Goal: Task Accomplishment & Management: Use online tool/utility

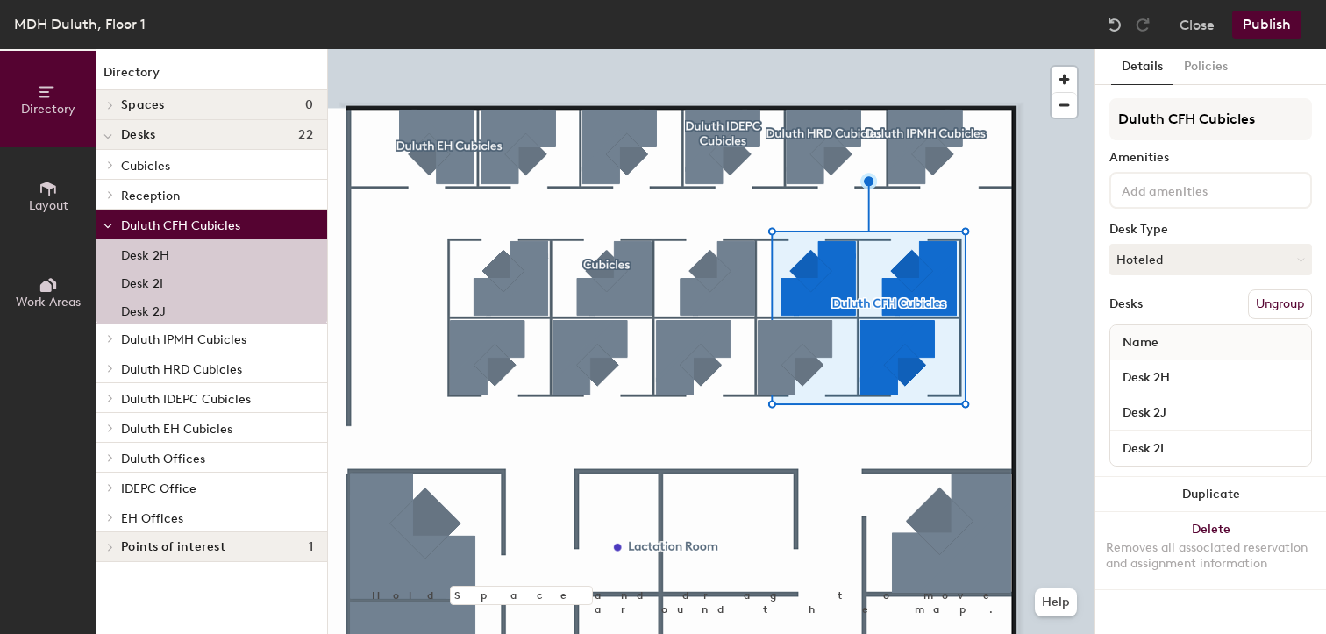
click at [1270, 308] on button "Ungroup" at bounding box center [1280, 304] width 64 height 30
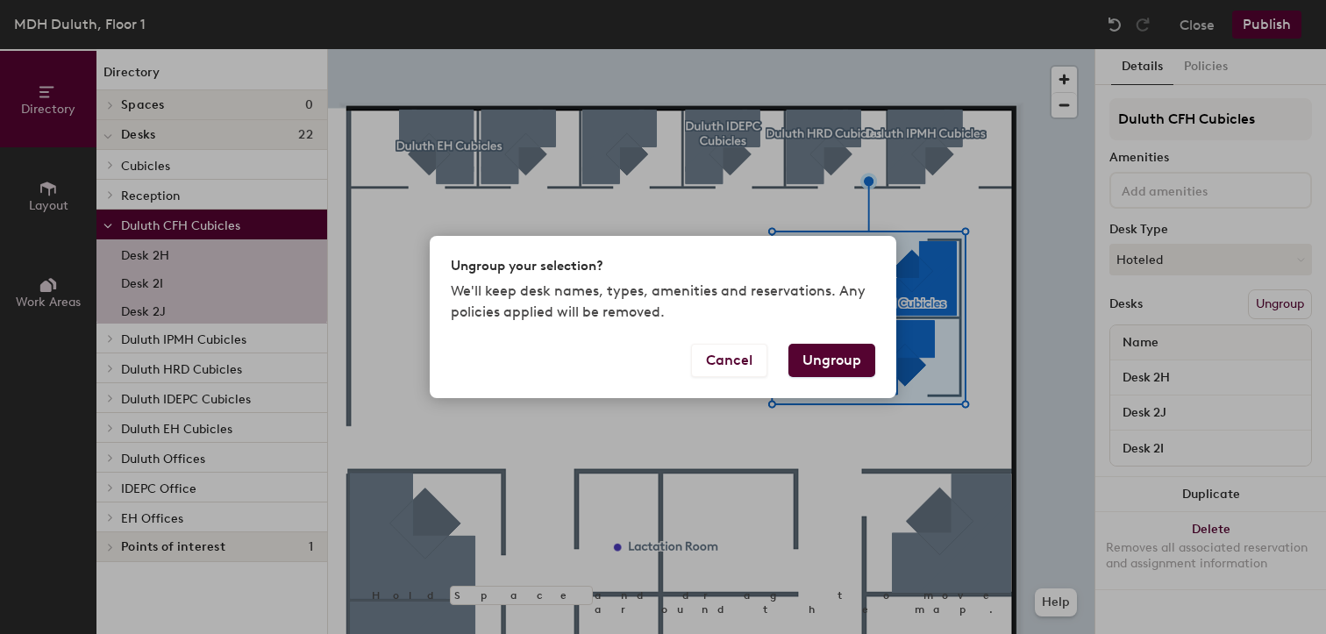
click at [822, 356] on button "Ungroup" at bounding box center [832, 360] width 87 height 33
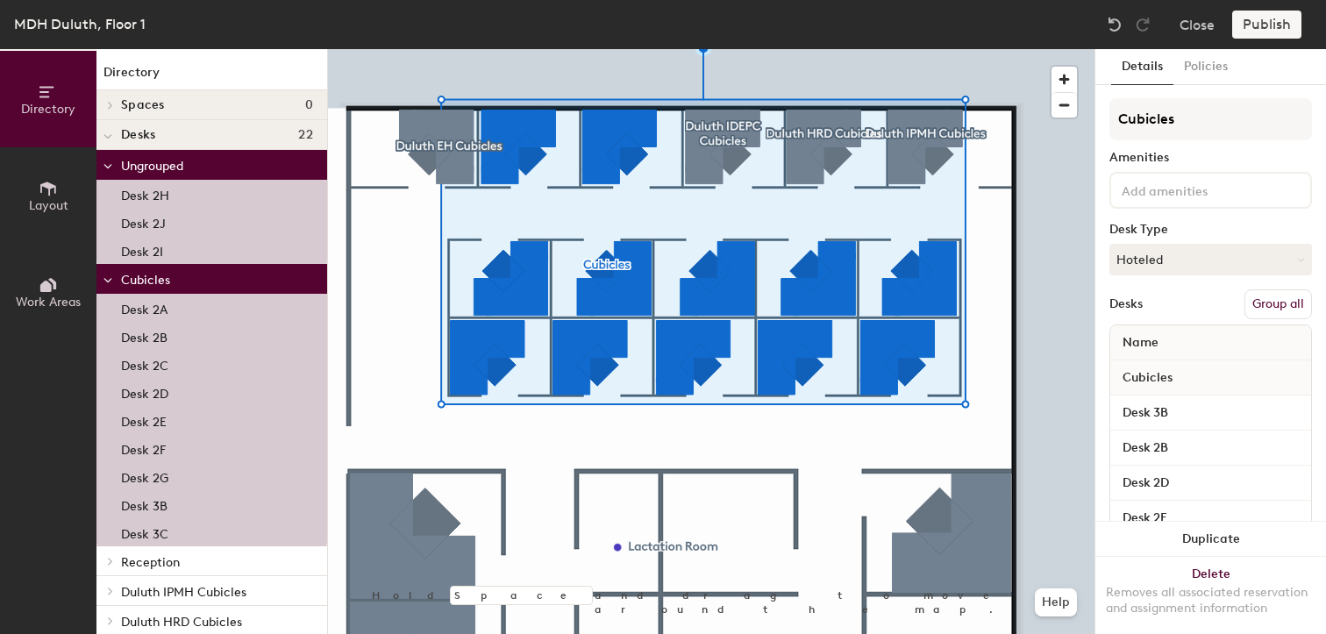
click at [1290, 302] on button "Group all" at bounding box center [1279, 304] width 68 height 30
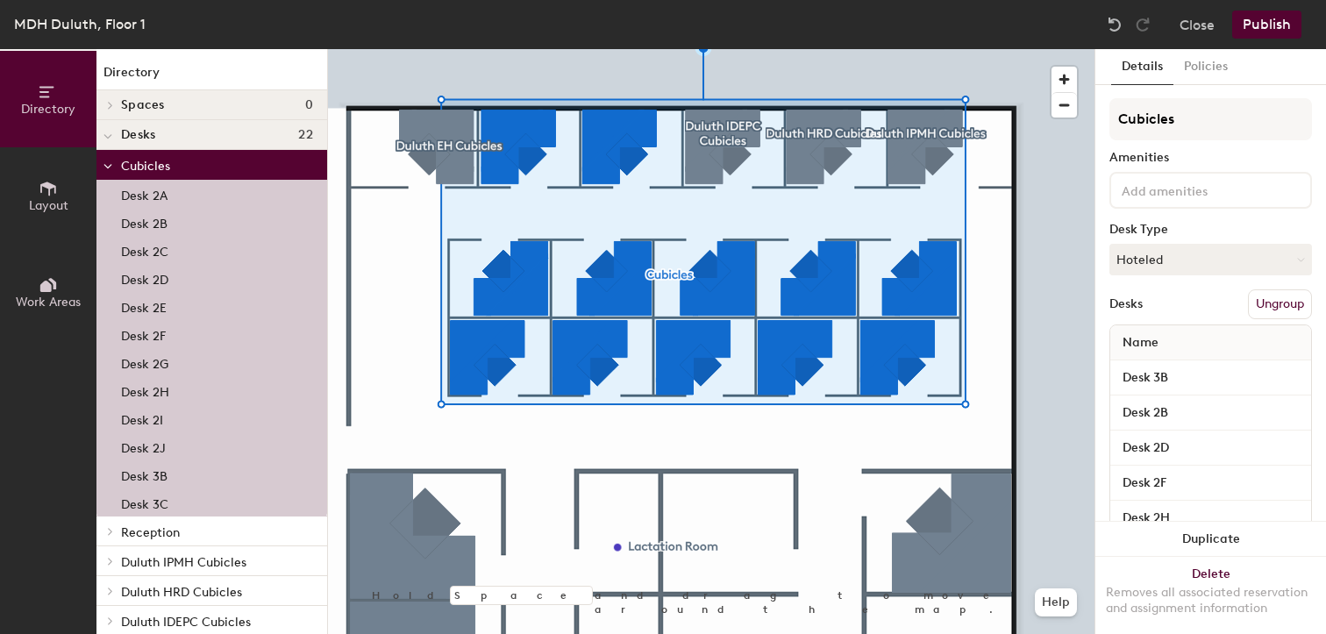
click at [1272, 25] on button "Publish" at bounding box center [1267, 25] width 69 height 28
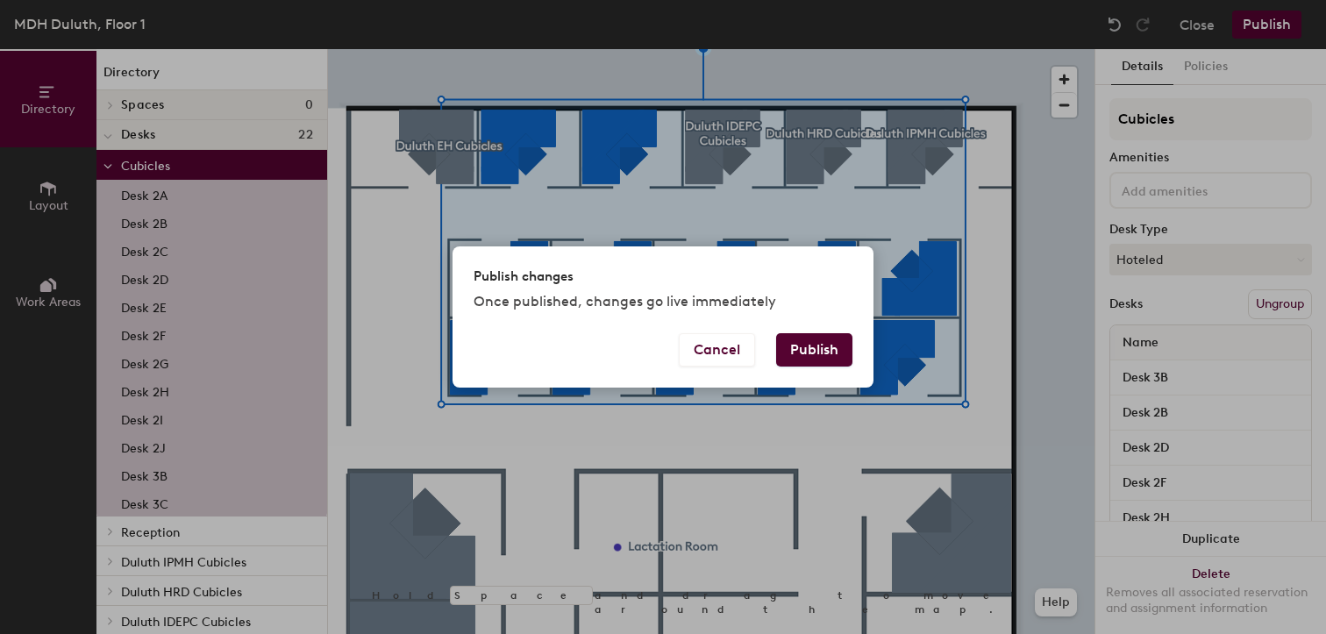
click at [820, 343] on button "Publish" at bounding box center [814, 349] width 76 height 33
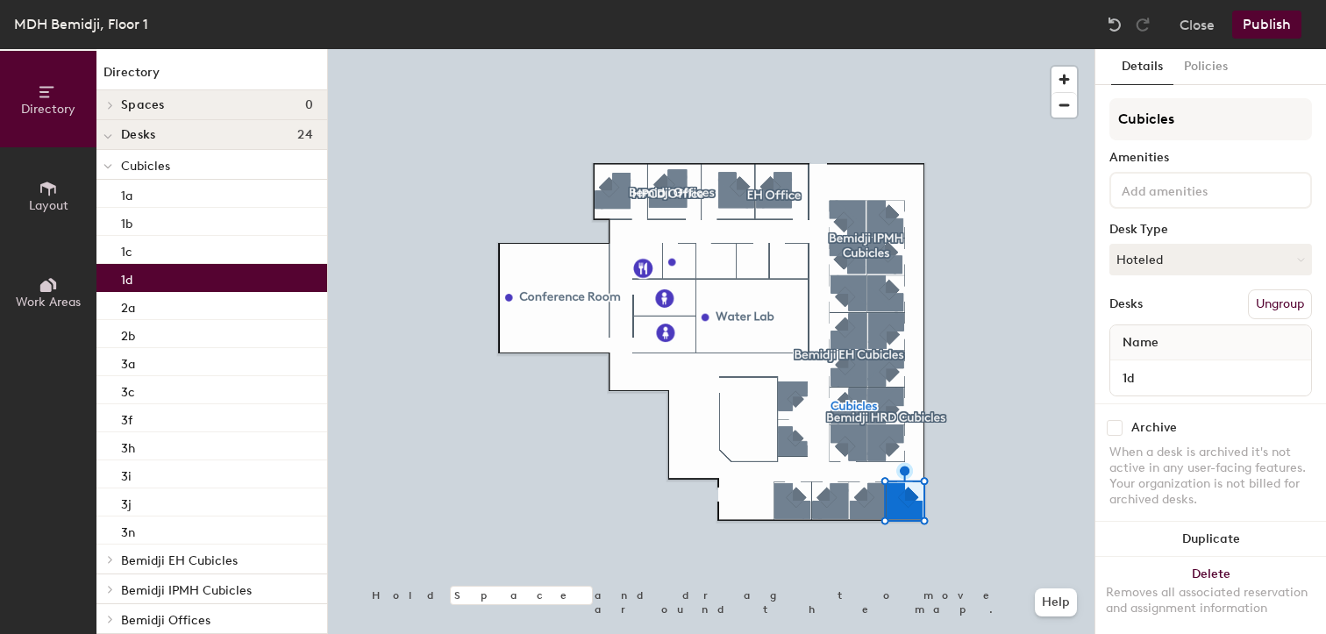
click at [1269, 304] on button "Ungroup" at bounding box center [1280, 304] width 64 height 30
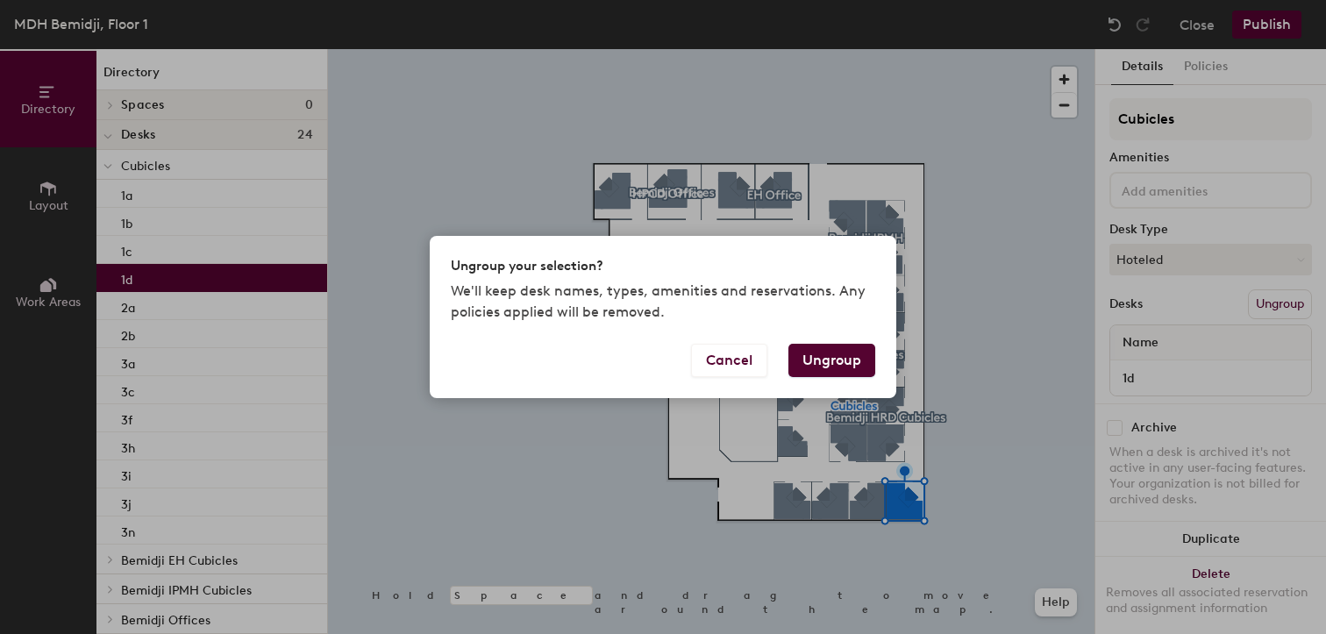
click at [855, 360] on button "Ungroup" at bounding box center [832, 360] width 87 height 33
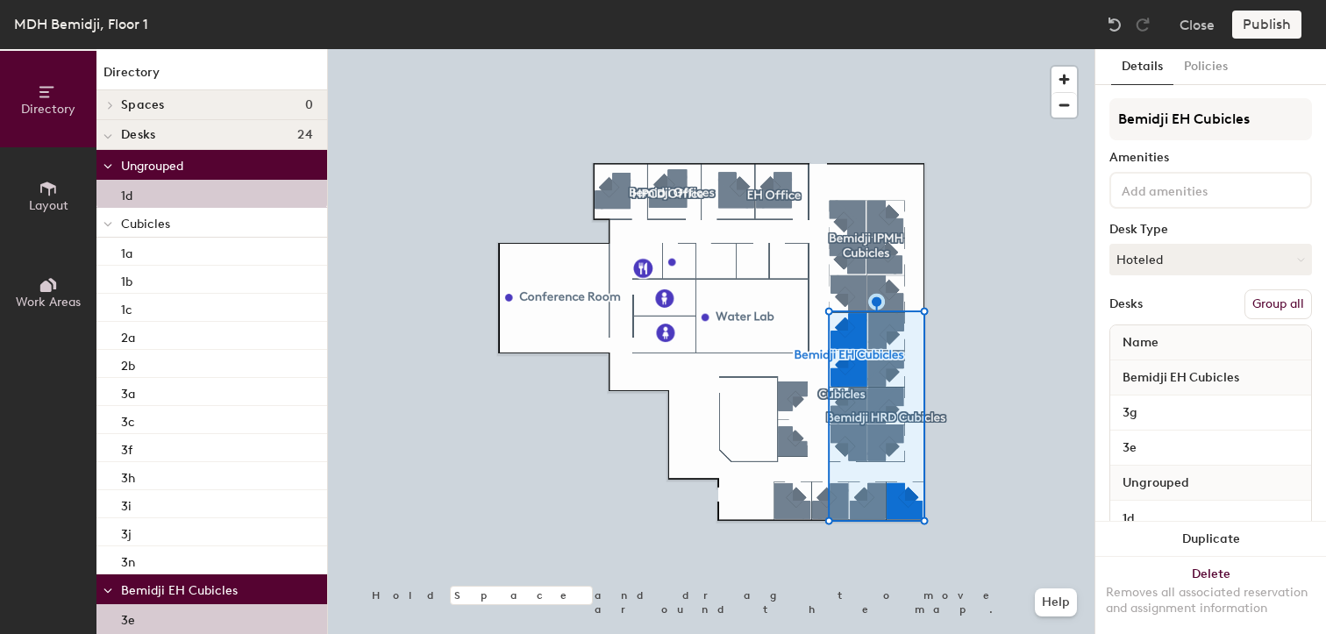
click at [1266, 308] on button "Group all" at bounding box center [1279, 304] width 68 height 30
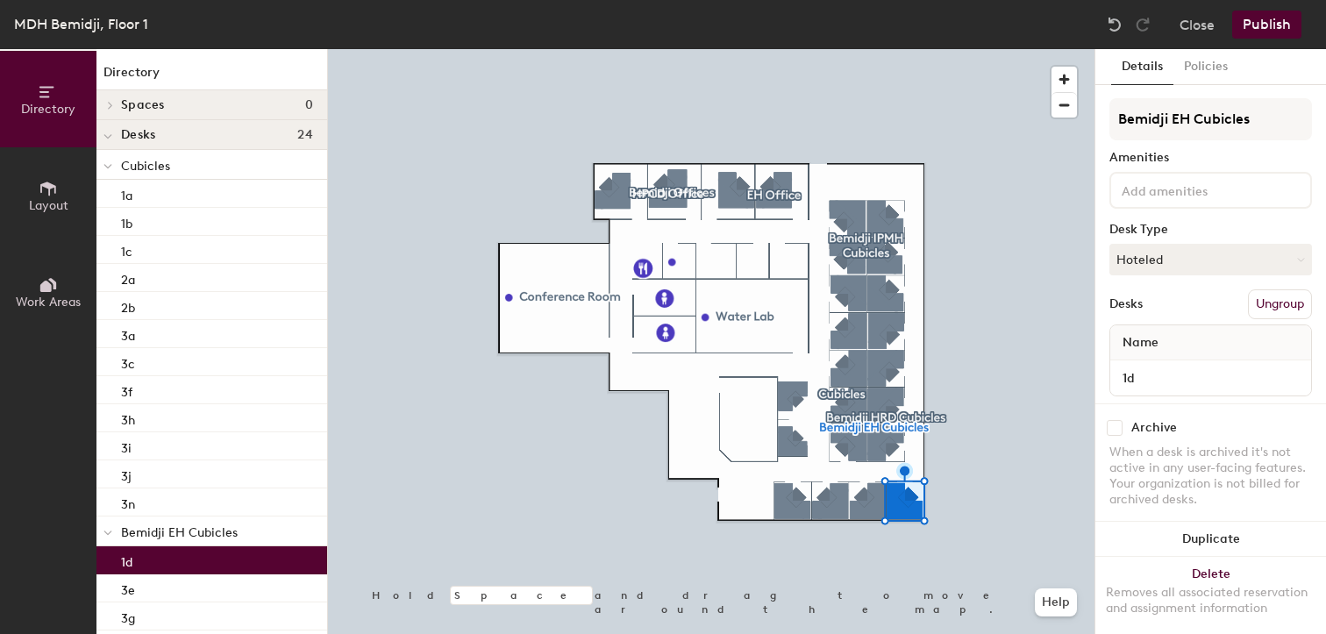
click at [1184, 189] on input at bounding box center [1198, 189] width 158 height 21
type input "Plan Review Table"
click at [1270, 18] on button "Publish" at bounding box center [1267, 25] width 69 height 28
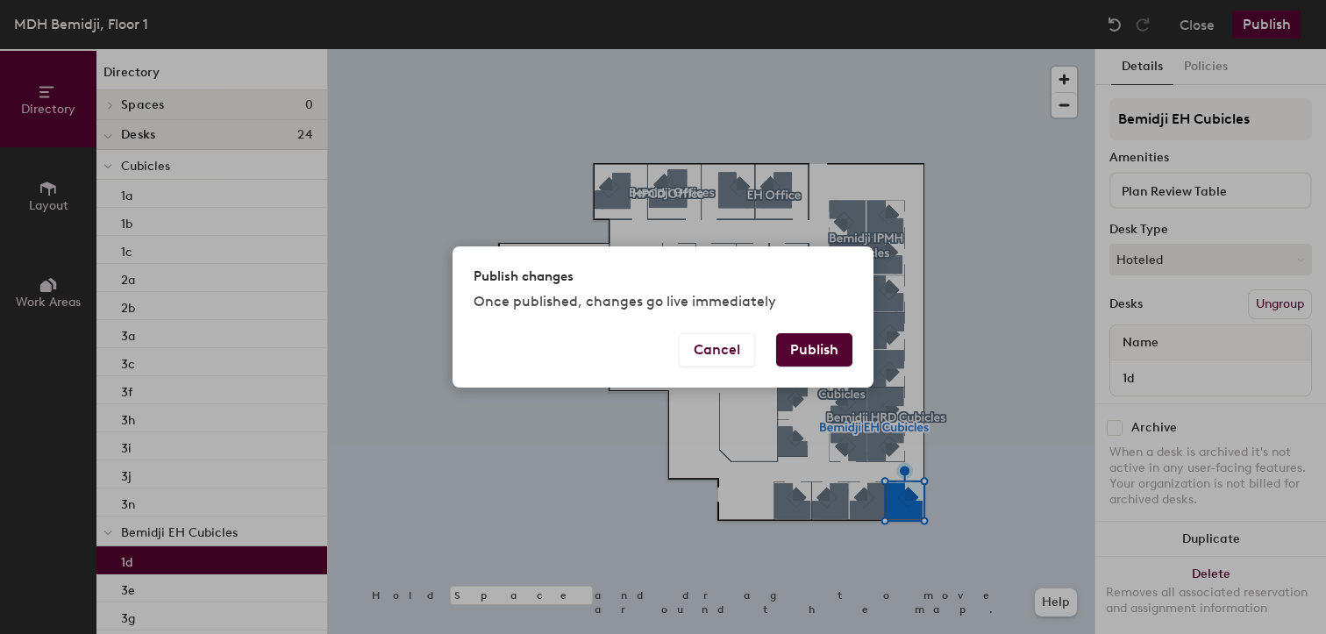
click at [809, 343] on button "Publish" at bounding box center [814, 349] width 76 height 33
